Goal: Task Accomplishment & Management: Complete application form

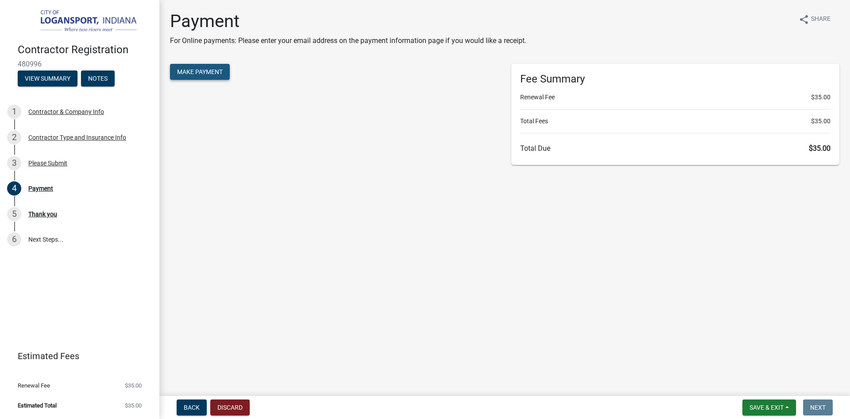
click at [211, 67] on button "Make Payment" at bounding box center [200, 72] width 60 height 16
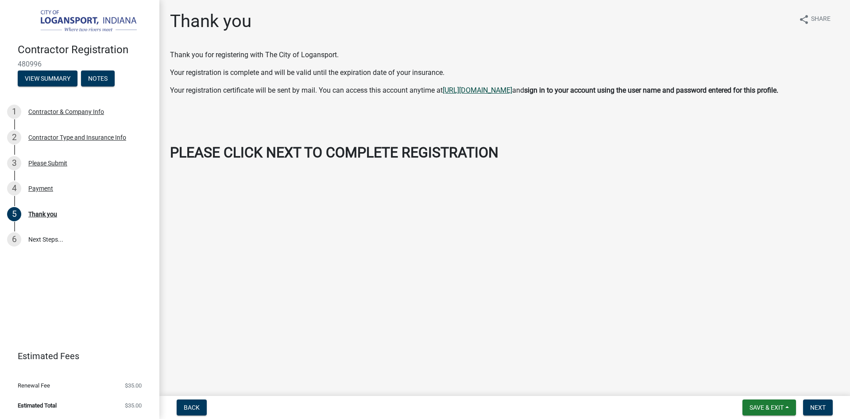
click at [513, 94] on link "[URL][DOMAIN_NAME]" at bounding box center [478, 90] width 70 height 8
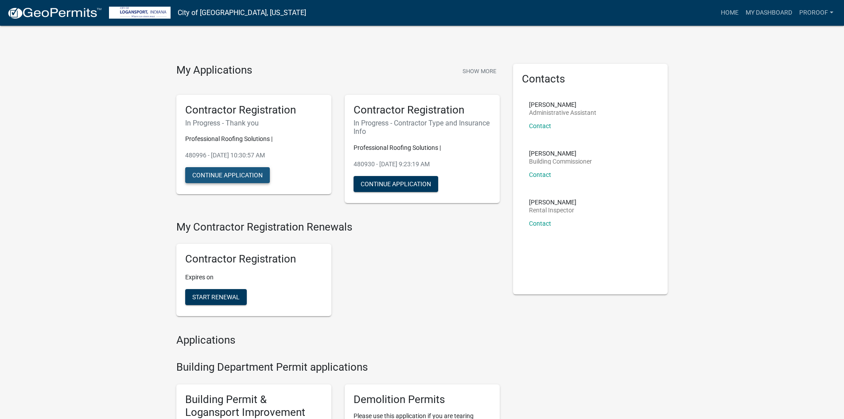
click at [249, 175] on button "Continue Application" at bounding box center [227, 175] width 85 height 16
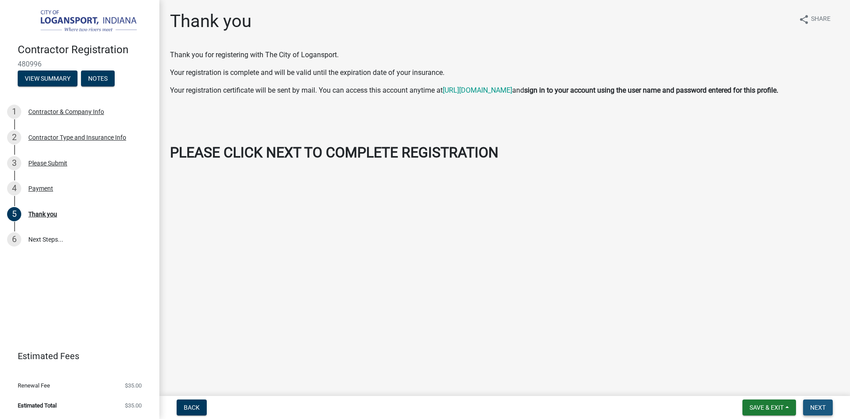
click at [815, 407] on span "Next" at bounding box center [819, 407] width 16 height 7
